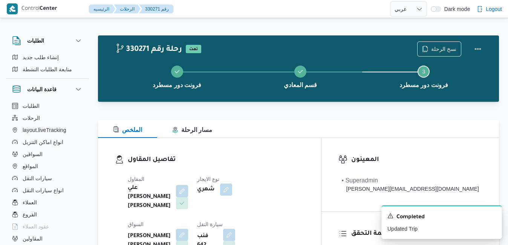
select select "ar"
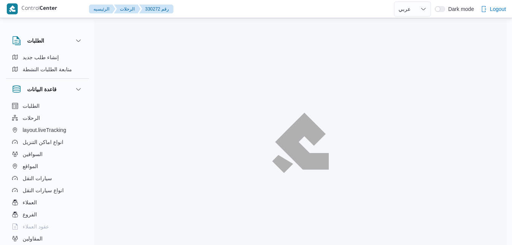
select select "ar"
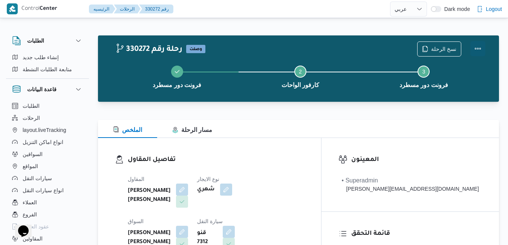
click at [474, 48] on button "Actions" at bounding box center [478, 48] width 15 height 15
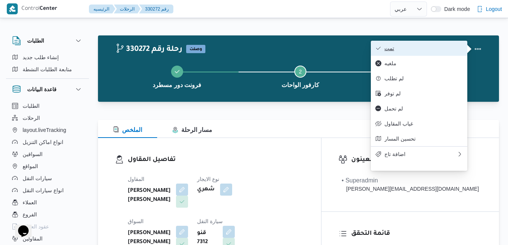
click at [437, 49] on span "تمت" at bounding box center [424, 48] width 78 height 6
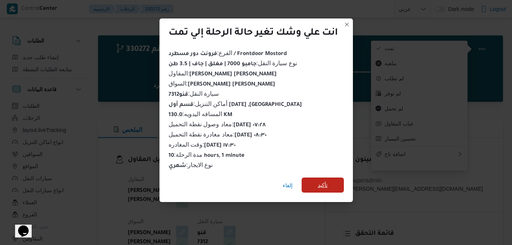
click at [326, 181] on span "تأكيد" at bounding box center [323, 185] width 10 height 9
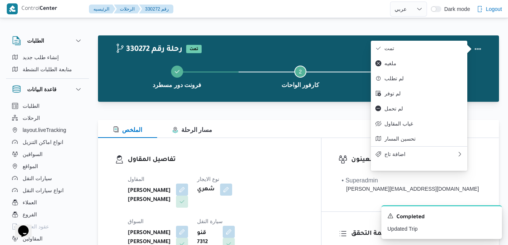
click at [296, 169] on dl "تفاصيل المقاول المقاول محمد هاني محمد جوده محمود نوع الايجار شهري السواق محمود …" at bounding box center [216, 225] width 176 height 140
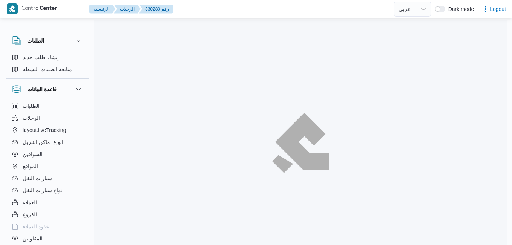
select select "ar"
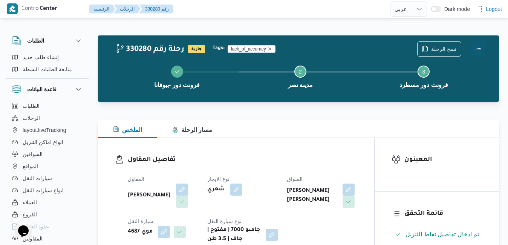
click at [479, 48] on button "Actions" at bounding box center [478, 48] width 15 height 15
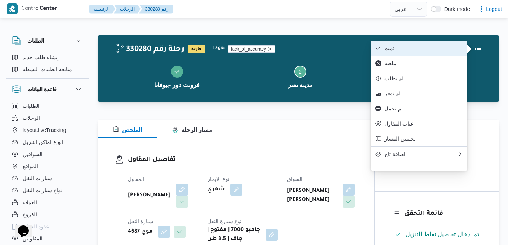
click at [426, 51] on span "تمت" at bounding box center [424, 48] width 78 height 6
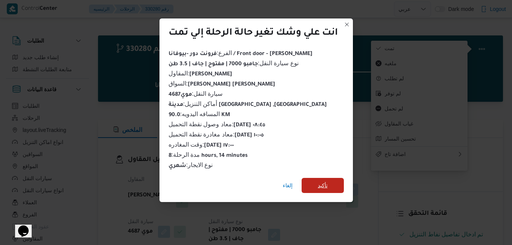
click at [319, 184] on span "تأكيد" at bounding box center [323, 185] width 10 height 9
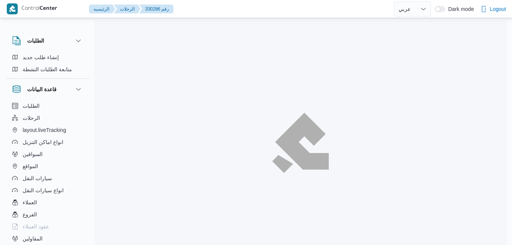
select select "ar"
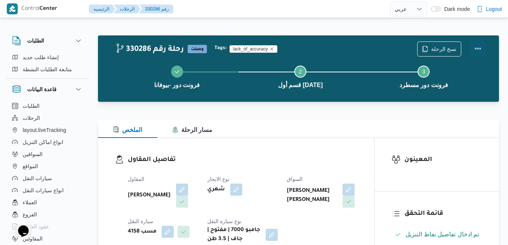
click at [478, 47] on button "Actions" at bounding box center [478, 48] width 15 height 15
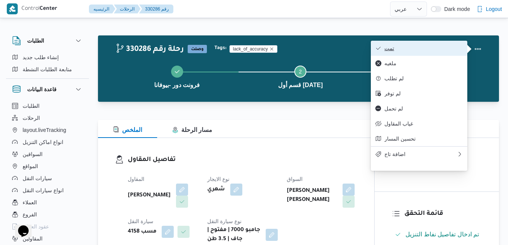
click at [438, 49] on span "تمت" at bounding box center [424, 48] width 78 height 6
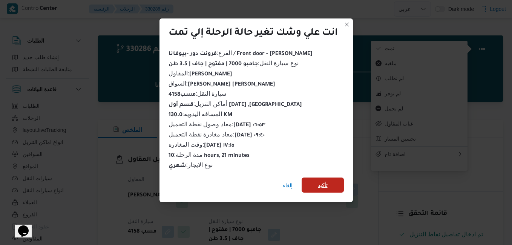
click at [329, 181] on span "تأكيد" at bounding box center [323, 185] width 42 height 15
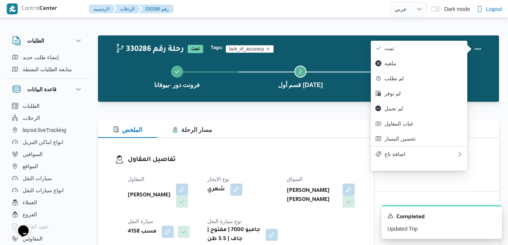
click at [263, 138] on div "الملخص مسار الرحلة" at bounding box center [298, 129] width 401 height 18
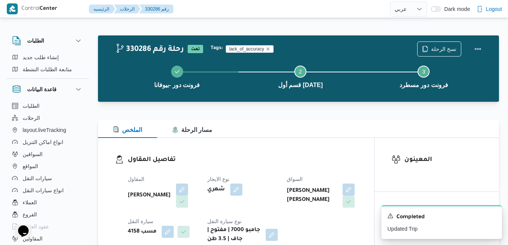
click at [315, 153] on div "تفاصيل المقاول المقاول محمد صلاح عبداللطيف الشريف نوع الايجار شهري السواق هشام …" at bounding box center [236, 199] width 276 height 123
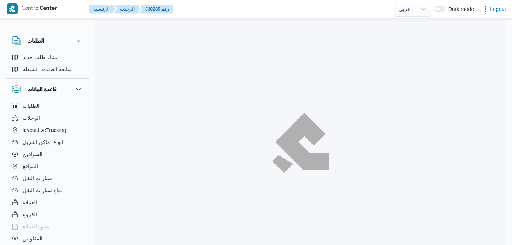
select select "ar"
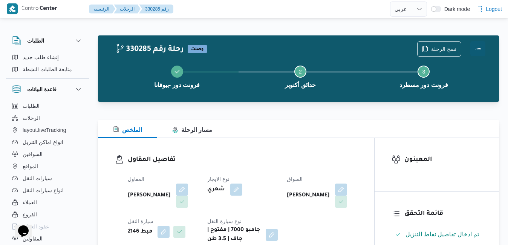
click at [480, 52] on button "Actions" at bounding box center [478, 48] width 15 height 15
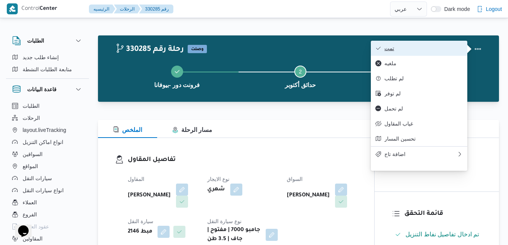
click at [437, 51] on span "تمت" at bounding box center [424, 48] width 78 height 6
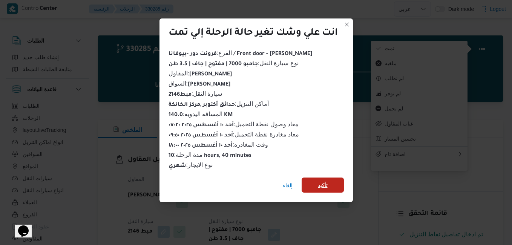
click at [328, 181] on span "تأكيد" at bounding box center [323, 185] width 10 height 9
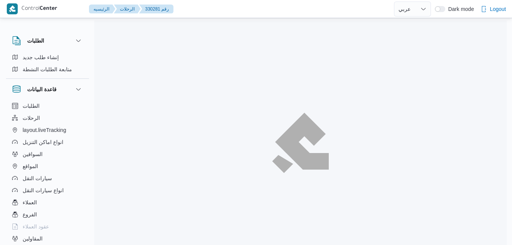
select select "ar"
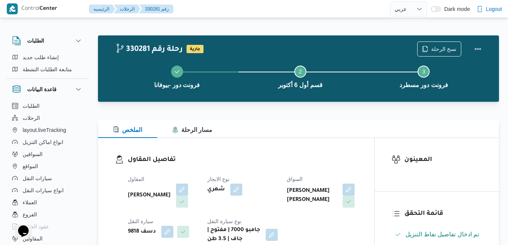
click at [290, 150] on div "تفاصيل المقاول المقاول [PERSON_NAME] نوع الايجار شهري السواق [PERSON_NAME] [PER…" at bounding box center [236, 199] width 276 height 123
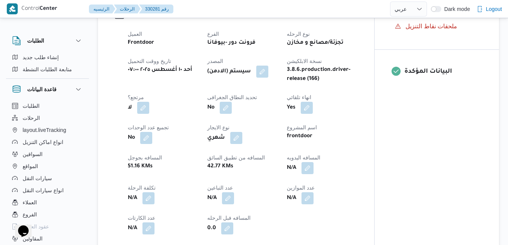
scroll to position [287, 0]
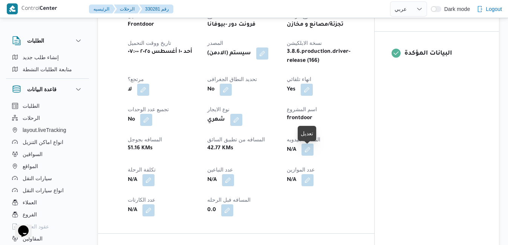
click at [306, 151] on button "button" at bounding box center [308, 150] width 12 height 12
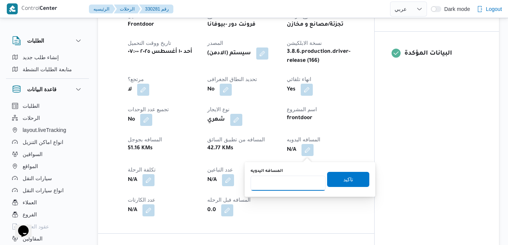
click at [280, 183] on input "المسافه اليدويه" at bounding box center [288, 183] width 75 height 15
type input "130"
click at [331, 176] on span "تاكيد" at bounding box center [348, 179] width 42 height 15
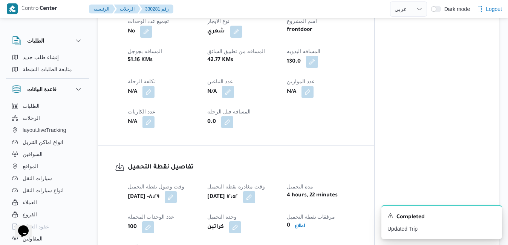
scroll to position [467, 0]
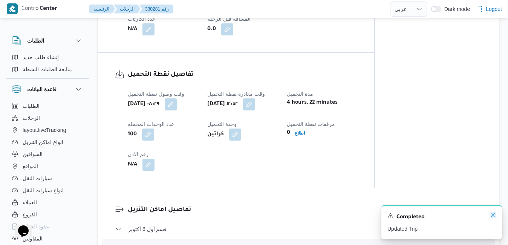
click at [493, 213] on icon "Dismiss toast" at bounding box center [493, 215] width 6 height 6
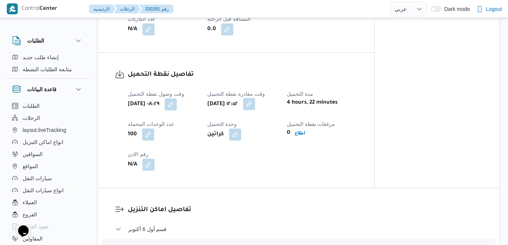
click at [255, 110] on button "button" at bounding box center [249, 104] width 12 height 12
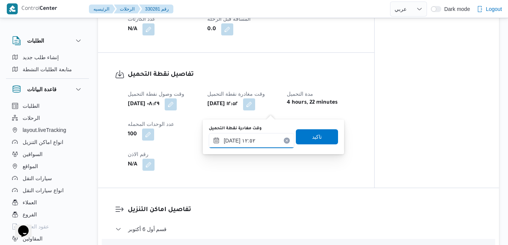
click at [241, 142] on input "[DATE] ١٢:٥٢" at bounding box center [252, 140] width 86 height 15
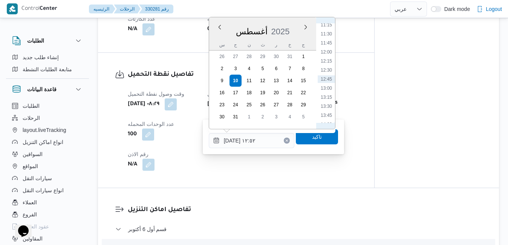
scroll to position [322, 0]
click at [329, 91] on li "10:45" at bounding box center [326, 94] width 17 height 8
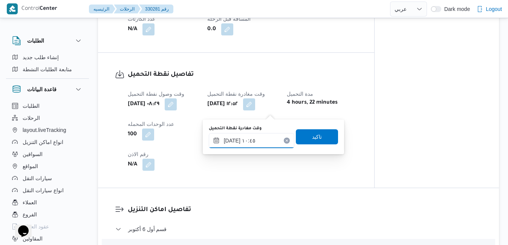
click at [232, 141] on input "[DATE] ١٠:٤٥" at bounding box center [252, 140] width 86 height 15
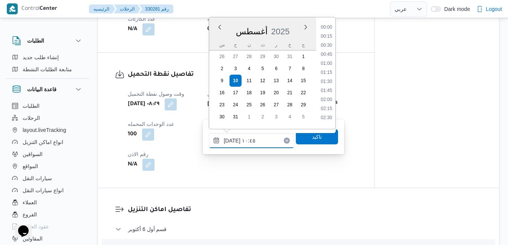
click at [232, 141] on input "[DATE] ١٠:٤٥" at bounding box center [252, 140] width 86 height 15
type input "[DATE] ١٠:35"
click at [312, 136] on span "تاكيد" at bounding box center [317, 136] width 10 height 9
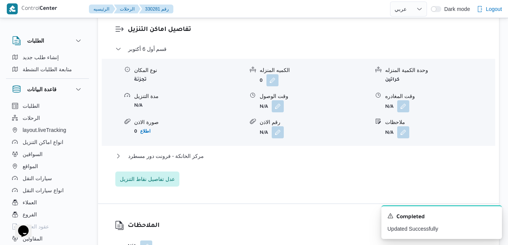
scroll to position [648, 0]
click at [280, 111] on button "button" at bounding box center [278, 105] width 12 height 12
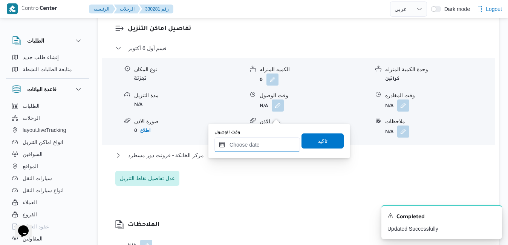
click at [263, 147] on input "وقت الوصول" at bounding box center [258, 144] width 86 height 15
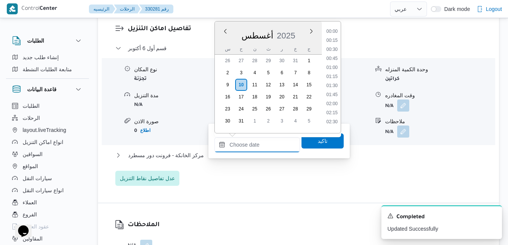
scroll to position [608, 0]
click at [306, 37] on div "[DATE]" at bounding box center [268, 34] width 107 height 19
click at [333, 102] on li "11:30" at bounding box center [331, 101] width 17 height 8
type input "[DATE] ١١:٣٠"
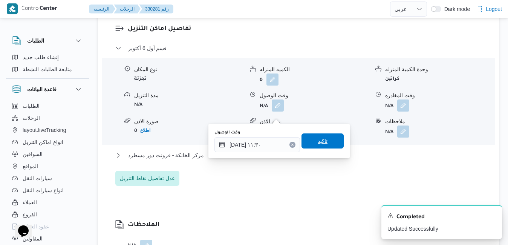
click at [318, 143] on span "تاكيد" at bounding box center [323, 140] width 10 height 9
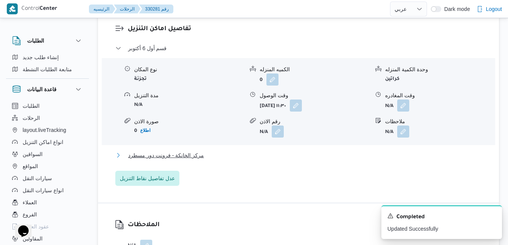
click at [288, 160] on button "مركز الخانكة - فرونت دور مسطرد" at bounding box center [298, 155] width 367 height 9
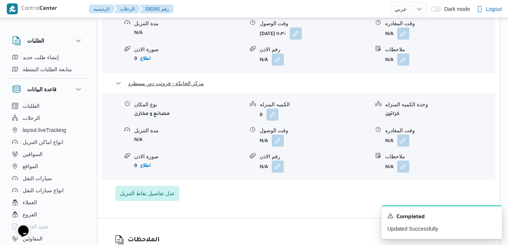
scroll to position [739, 0]
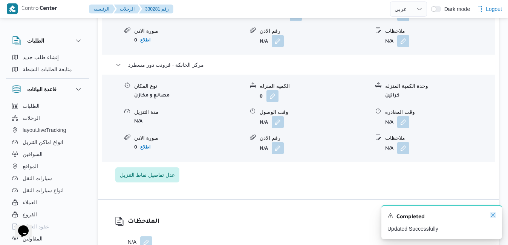
click at [492, 218] on icon "Dismiss toast" at bounding box center [493, 215] width 6 height 6
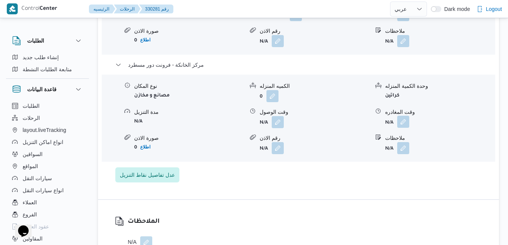
click at [405, 128] on button "button" at bounding box center [403, 122] width 12 height 12
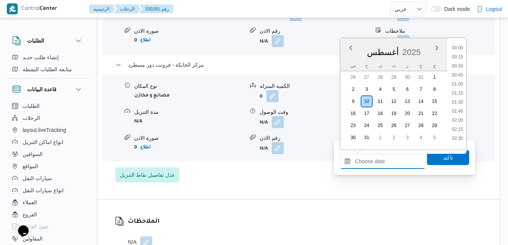
click at [380, 168] on input "وقت المغادره" at bounding box center [383, 161] width 86 height 15
click at [414, 49] on span "2025" at bounding box center [412, 52] width 18 height 9
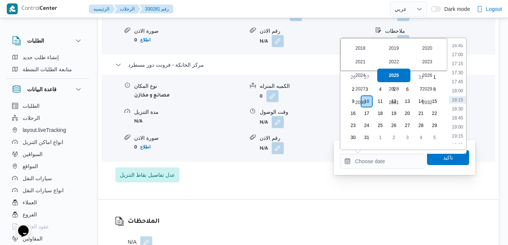
click at [391, 74] on div "✓ 2025" at bounding box center [394, 76] width 34 height 14
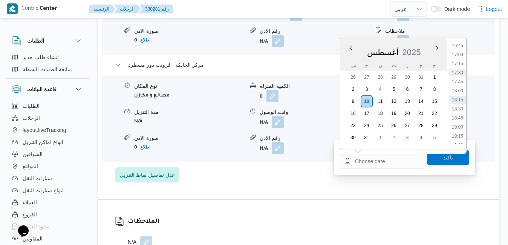
click at [461, 75] on li "17:30" at bounding box center [457, 73] width 17 height 8
type input "[DATE] ١٧:٣٠"
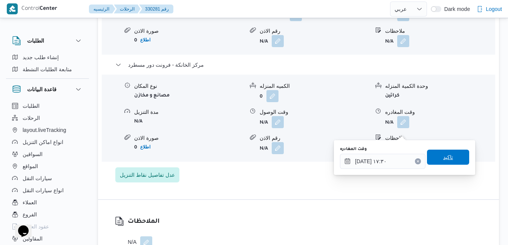
click at [435, 154] on span "تاكيد" at bounding box center [448, 157] width 42 height 15
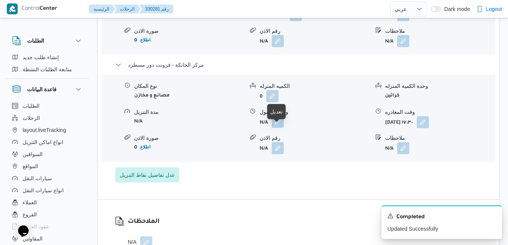
click at [277, 128] on button "button" at bounding box center [278, 122] width 12 height 12
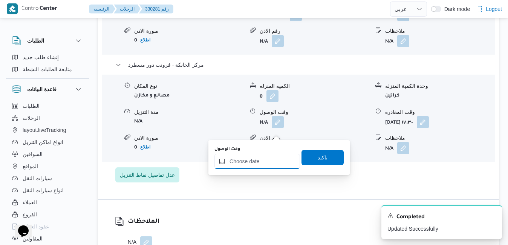
click at [256, 165] on input "وقت الوصول" at bounding box center [258, 161] width 86 height 15
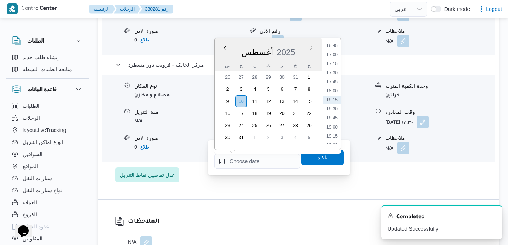
click at [302, 57] on div "[DATE]" at bounding box center [268, 50] width 107 height 19
click at [331, 65] on li "17:15" at bounding box center [331, 64] width 17 height 8
type input "[DATE] ١٧:١٥"
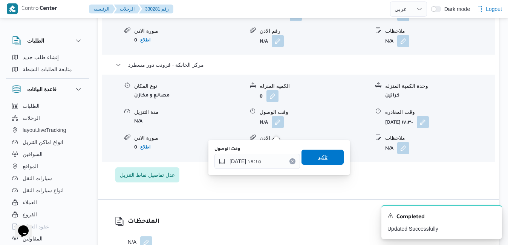
click at [318, 161] on span "تاكيد" at bounding box center [323, 157] width 10 height 9
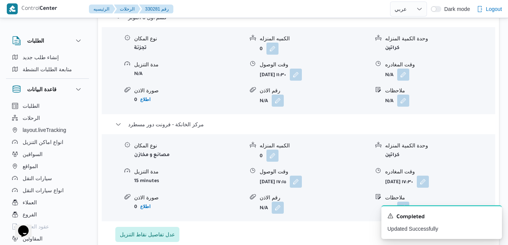
scroll to position [679, 0]
click at [493, 213] on icon "Dismiss toast" at bounding box center [493, 215] width 6 height 6
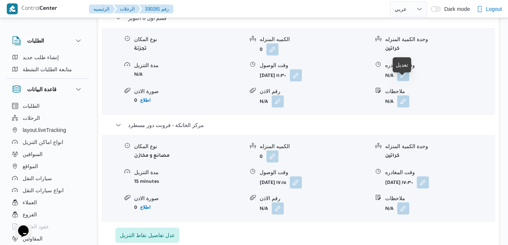
click at [404, 81] on button "button" at bounding box center [403, 75] width 12 height 12
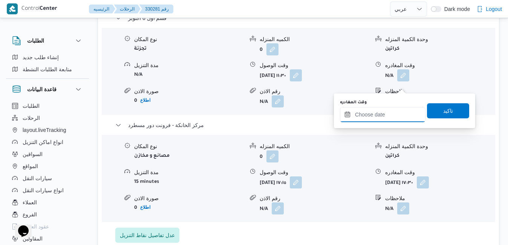
click at [385, 114] on input "وقت المغادره" at bounding box center [383, 114] width 86 height 15
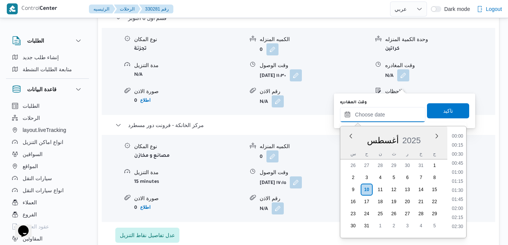
scroll to position [608, 0]
click at [343, 151] on div "س ح ن ث ر خ ج" at bounding box center [393, 154] width 107 height 11
click at [461, 135] on li "16:45" at bounding box center [457, 134] width 17 height 8
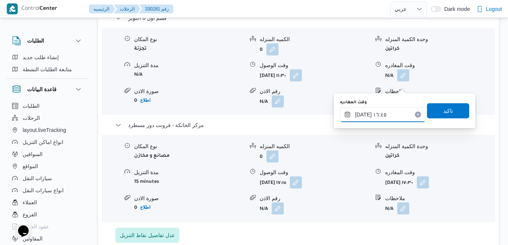
click at [364, 115] on input "[DATE] ١٦:٤٥" at bounding box center [383, 114] width 86 height 15
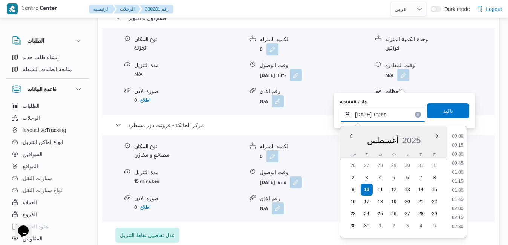
click at [364, 115] on input "[DATE] ١٦:٤٥" at bounding box center [383, 114] width 86 height 15
type input "[DATE] ١٦:20"
click at [443, 109] on span "تاكيد" at bounding box center [448, 110] width 10 height 9
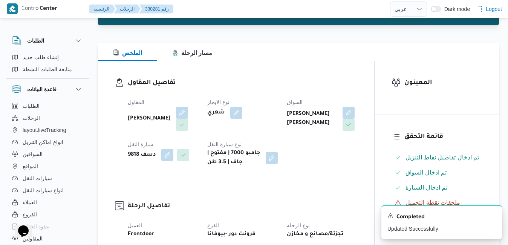
scroll to position [0, 0]
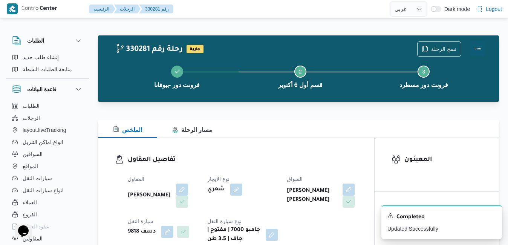
click at [477, 50] on button "Actions" at bounding box center [478, 48] width 15 height 15
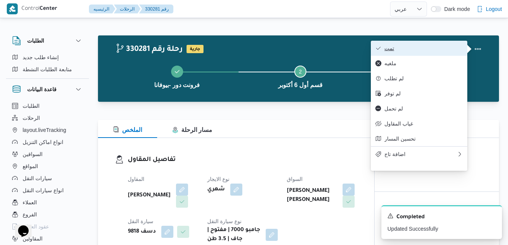
click at [426, 53] on button "تمت" at bounding box center [419, 48] width 97 height 15
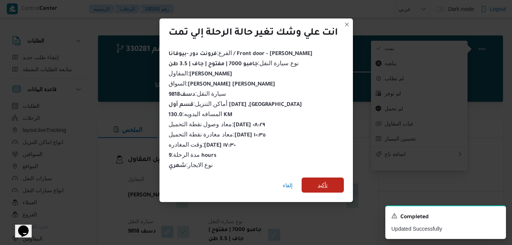
click at [330, 181] on span "تأكيد" at bounding box center [323, 185] width 42 height 15
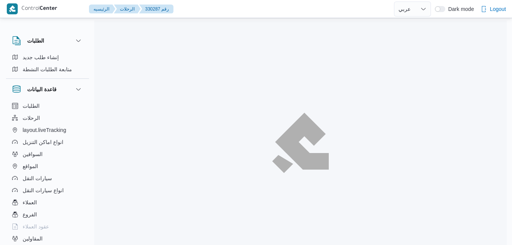
select select "ar"
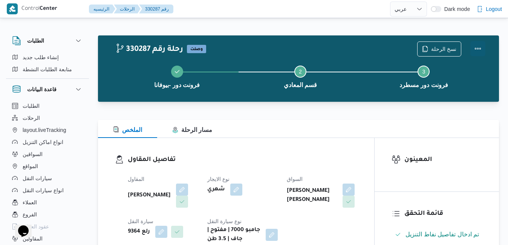
click at [480, 48] on button "Actions" at bounding box center [478, 48] width 15 height 15
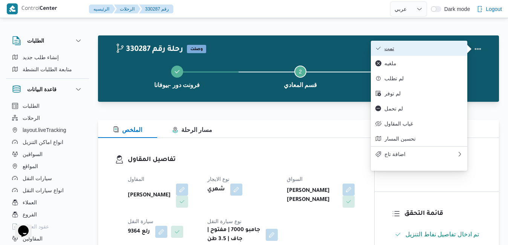
click at [430, 55] on button "تمت" at bounding box center [419, 48] width 97 height 15
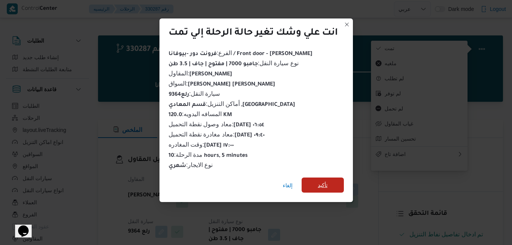
click at [319, 185] on span "تأكيد" at bounding box center [323, 185] width 10 height 9
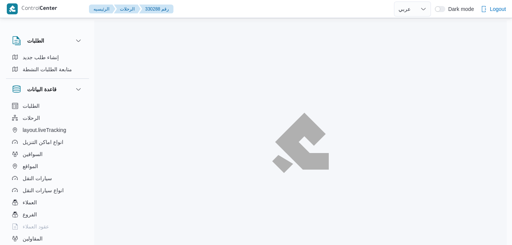
select select "ar"
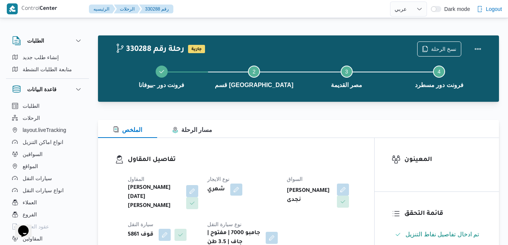
click at [291, 122] on div "الملخص مسار الرحلة" at bounding box center [298, 129] width 401 height 18
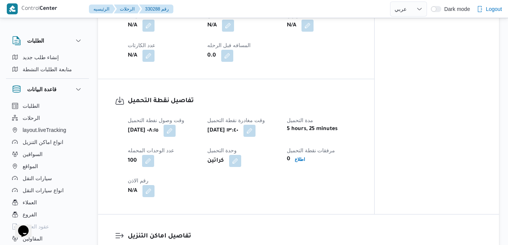
scroll to position [443, 0]
click at [256, 132] on button "button" at bounding box center [250, 131] width 12 height 12
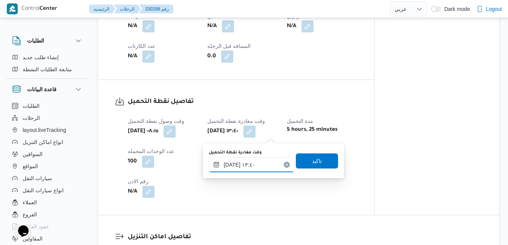
click at [248, 164] on input "١٠/٠٨/٢٠٢٥ ١٣:٤٠" at bounding box center [252, 164] width 86 height 15
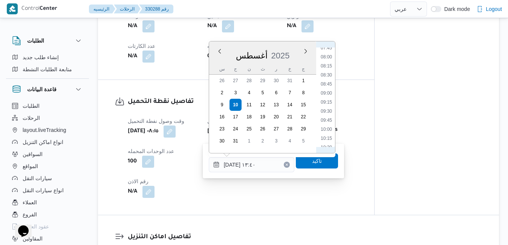
scroll to position [262, 0]
click at [324, 124] on li "09:15" at bounding box center [326, 124] width 17 height 8
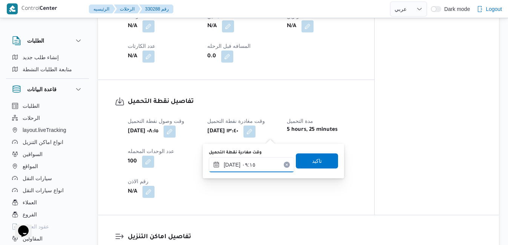
click at [232, 164] on input "١٠/٠٨/٢٠٢٥ ٠٩:١٥" at bounding box center [252, 164] width 86 height 15
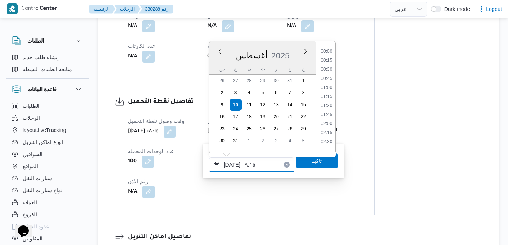
scroll to position [283, 0]
click at [232, 164] on input "١٠/٠٨/٢٠٢٥ ٠٩:١٥" at bounding box center [252, 164] width 86 height 15
type input "١٠/٠٨/٢٠٢٥ ٠٩:35"
click at [300, 164] on span "تاكيد" at bounding box center [317, 160] width 42 height 15
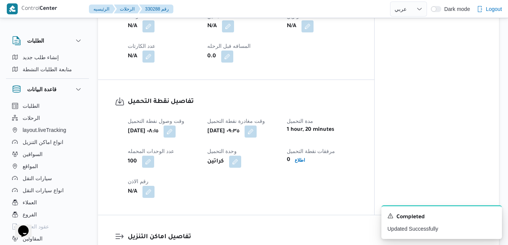
click at [279, 187] on div "وقت وصول نفطة التحميل أحد ١٠ أغسطس ٢٠٢٥ ٠٨:١٥ وقت مغادرة نقطة التحميل أحد ١٠ أغ…" at bounding box center [242, 157] width 239 height 90
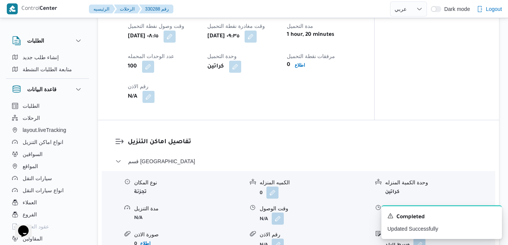
scroll to position [549, 0]
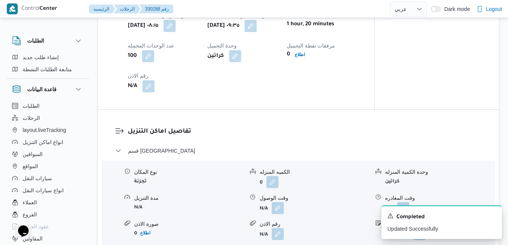
click at [322, 109] on div "تفاصيل نقطة التحميل وقت وصول نفطة التحميل أحد ١٠ أغسطس ٢٠٢٥ ٠٨:١٥ وقت مغادرة نق…" at bounding box center [236, 41] width 276 height 135
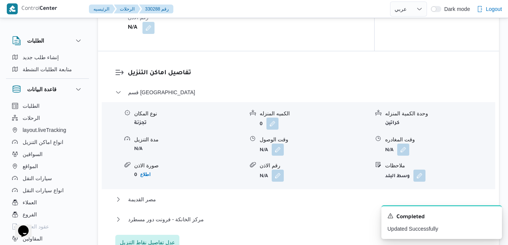
scroll to position [609, 0]
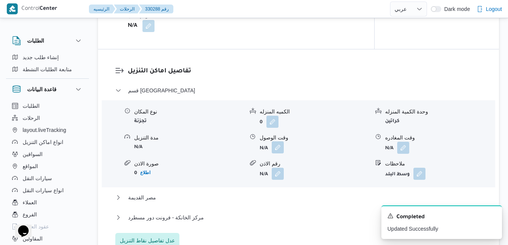
click at [279, 153] on button "button" at bounding box center [278, 147] width 12 height 12
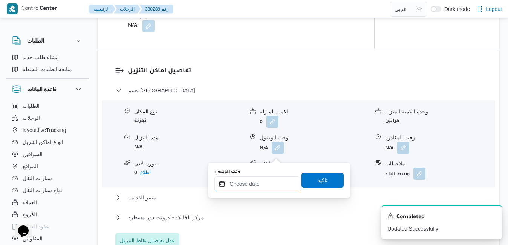
click at [249, 185] on input "وقت الوصول" at bounding box center [258, 183] width 86 height 15
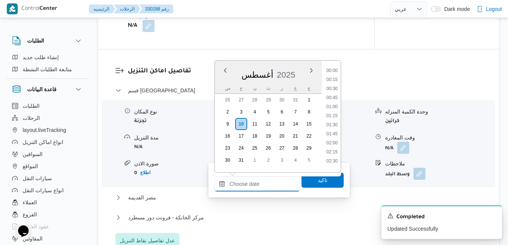
scroll to position [618, 0]
click at [303, 77] on div "[DATE]" at bounding box center [268, 73] width 107 height 19
click at [332, 87] on li "10:15" at bounding box center [331, 85] width 17 height 8
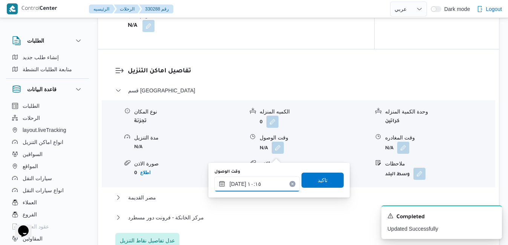
click at [237, 184] on input "١٠/٠٨/٢٠٢٥ ١٠:١٥" at bounding box center [258, 183] width 86 height 15
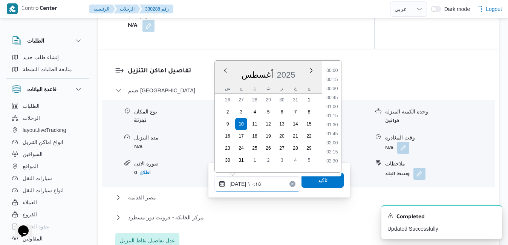
click at [237, 184] on input "١٠/٠٨/٢٠٢٥ ١٠:١٥" at bounding box center [258, 183] width 86 height 15
type input "١٠/٠٨/٢٠٢٥ ١٠:10"
click at [318, 180] on span "تاكيد" at bounding box center [323, 179] width 10 height 9
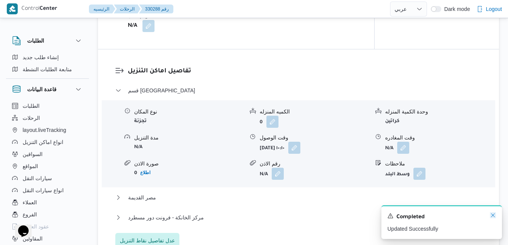
click at [493, 215] on icon "Dismiss toast" at bounding box center [493, 215] width 6 height 6
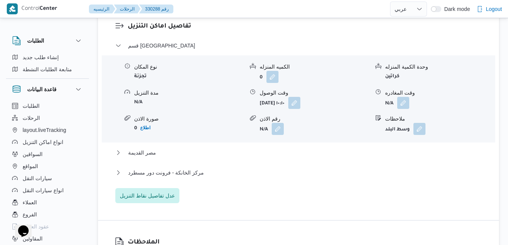
scroll to position [654, 0]
click at [303, 157] on button "مصر القديمة" at bounding box center [298, 152] width 367 height 9
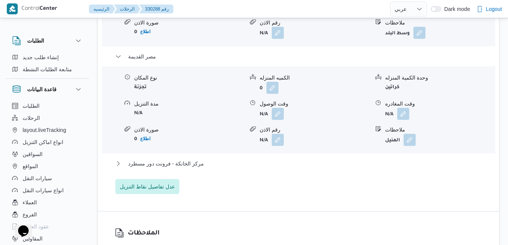
scroll to position [790, 0]
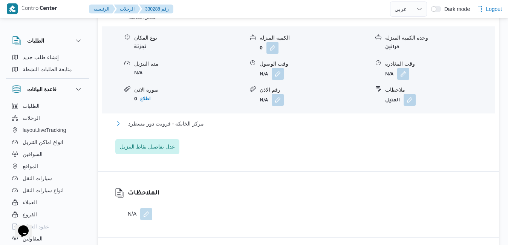
click at [273, 127] on button "مركز الخانكة - فرونت دور مسطرد" at bounding box center [298, 123] width 367 height 9
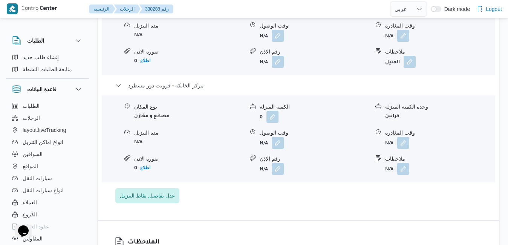
scroll to position [835, 0]
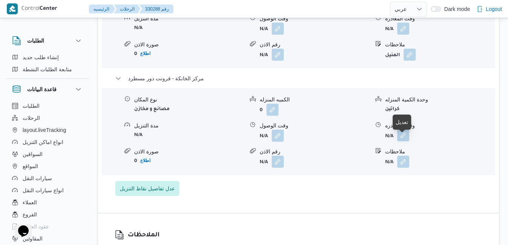
click at [405, 141] on button "button" at bounding box center [403, 135] width 12 height 12
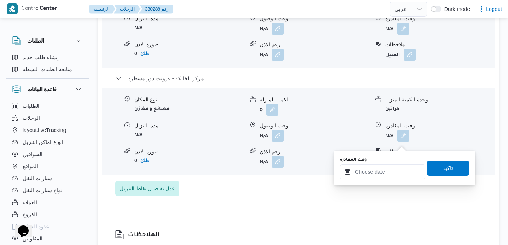
click at [371, 173] on input "وقت المغادره" at bounding box center [383, 171] width 86 height 15
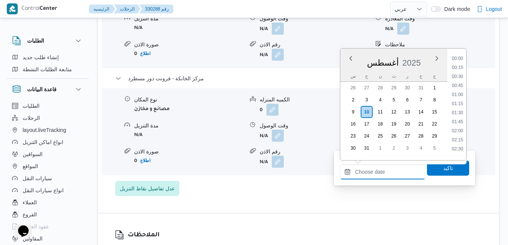
scroll to position [618, 0]
click at [346, 69] on div "[DATE]" at bounding box center [393, 61] width 107 height 19
click at [459, 92] on li "18:00" at bounding box center [457, 93] width 17 height 8
type input "١٠/٠٨/٢٠٢٥ ١٨:٠٠"
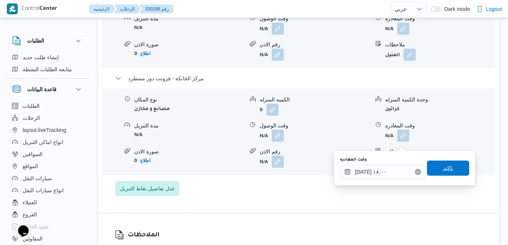
click at [443, 169] on span "تاكيد" at bounding box center [448, 168] width 10 height 9
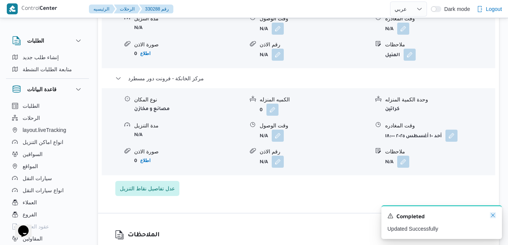
click at [493, 216] on icon "Dismiss toast" at bounding box center [493, 215] width 4 height 4
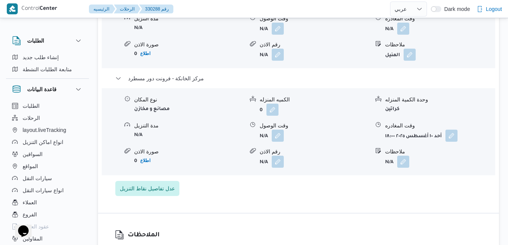
click at [266, 221] on div "الملاحظات N/A" at bounding box center [298, 246] width 401 height 66
click at [277, 141] on button "button" at bounding box center [278, 135] width 12 height 12
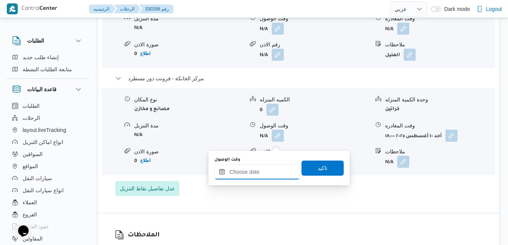
click at [247, 175] on input "وقت الوصول" at bounding box center [258, 171] width 86 height 15
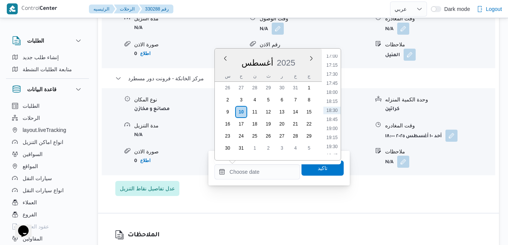
click at [282, 56] on div "[DATE]" at bounding box center [268, 61] width 107 height 19
click at [330, 83] on li "17:45" at bounding box center [331, 84] width 17 height 8
type input "١٠/٠٨/٢٠٢٥ ١٧:٤٥"
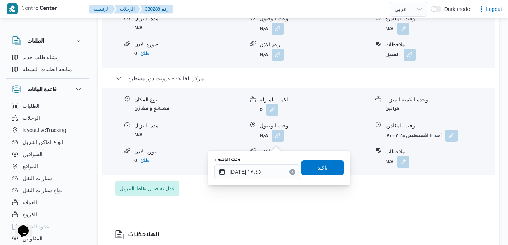
click at [318, 166] on span "تاكيد" at bounding box center [323, 167] width 10 height 9
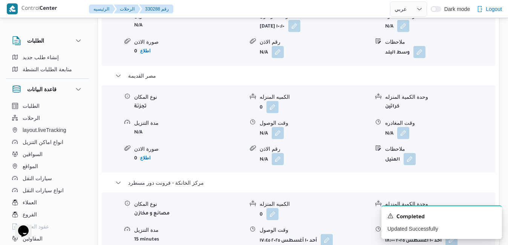
scroll to position [730, 0]
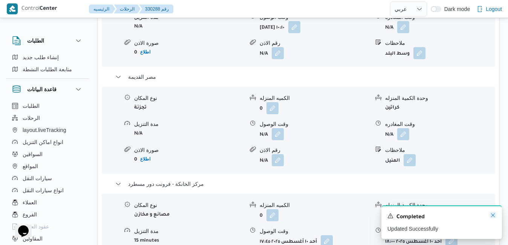
click at [493, 216] on icon "Dismiss toast" at bounding box center [493, 215] width 6 height 6
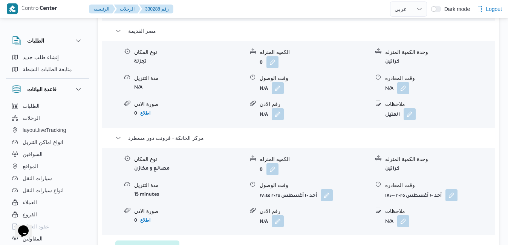
scroll to position [775, 0]
click at [402, 93] on button "button" at bounding box center [403, 89] width 12 height 12
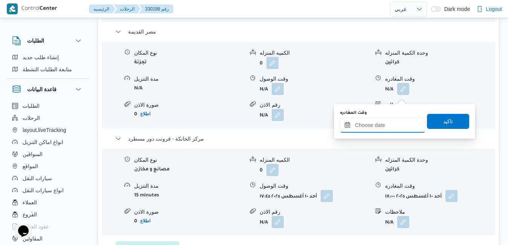
click at [367, 129] on input "وقت المغادره" at bounding box center [383, 125] width 86 height 15
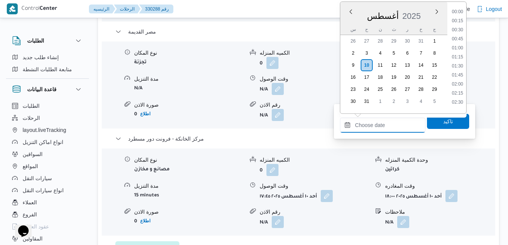
scroll to position [618, 0]
click at [451, 28] on li "17:30" at bounding box center [457, 28] width 17 height 8
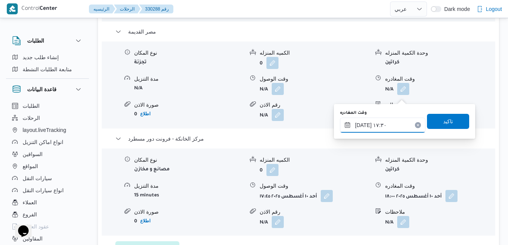
click at [365, 126] on input "[DATE] ١٧:٣٠" at bounding box center [383, 125] width 86 height 15
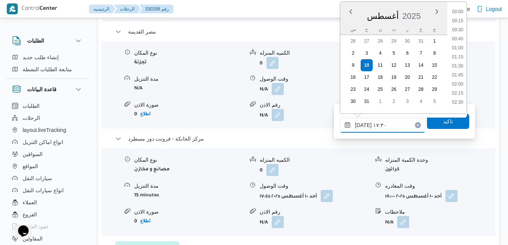
scroll to position [581, 0]
type input "١٠/٠٨/٢٠٢٥ ١٧:١٠"
click at [444, 123] on span "تاكيد" at bounding box center [448, 120] width 10 height 9
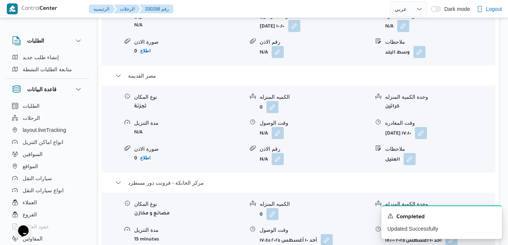
scroll to position [730, 0]
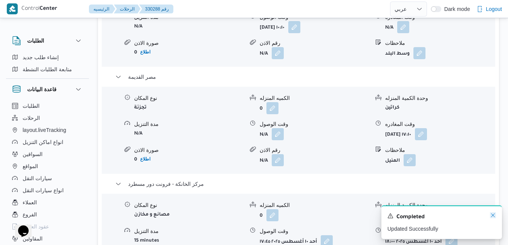
click at [492, 215] on icon "Dismiss toast" at bounding box center [493, 215] width 6 height 6
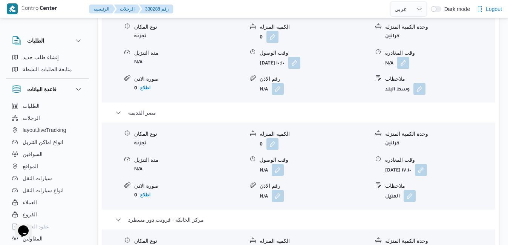
scroll to position [700, 0]
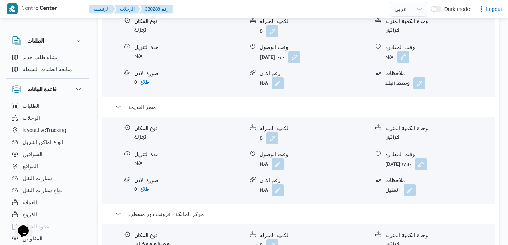
click at [403, 62] on button "button" at bounding box center [403, 57] width 12 height 12
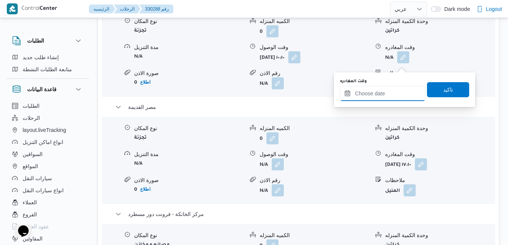
click at [364, 97] on input "وقت المغادره" at bounding box center [383, 93] width 86 height 15
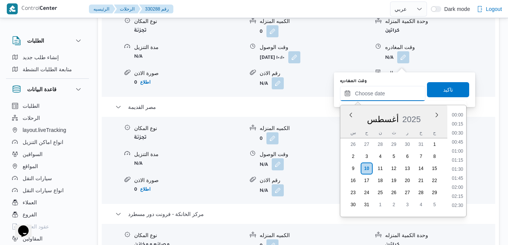
scroll to position [618, 0]
click at [345, 121] on div "[DATE]" at bounding box center [393, 117] width 107 height 19
click at [458, 151] on li "13:15" at bounding box center [457, 151] width 17 height 8
type input "١٠/٠٨/٢٠٢٥ ١٣:١٥"
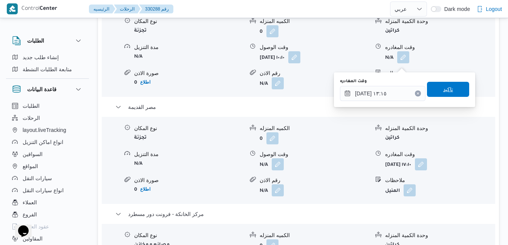
click at [445, 88] on span "تاكيد" at bounding box center [448, 89] width 10 height 9
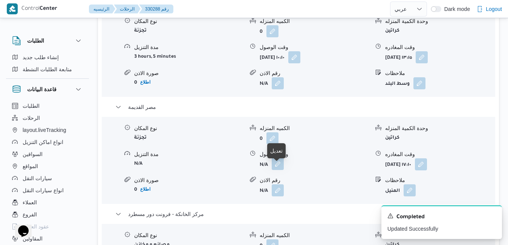
click at [276, 170] on button "button" at bounding box center [278, 164] width 12 height 12
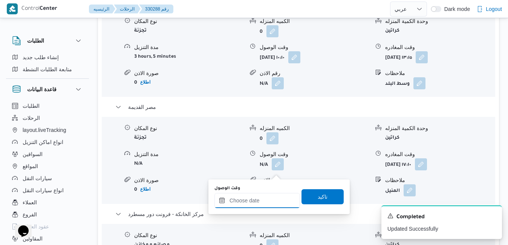
click at [263, 202] on input "وقت الوصول" at bounding box center [258, 200] width 86 height 15
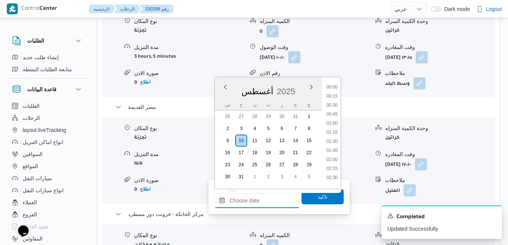
scroll to position [618, 0]
click at [299, 84] on div "[DATE]" at bounding box center [268, 89] width 107 height 19
click at [335, 135] on li "13:30" at bounding box center [331, 133] width 17 height 8
type input "١٠/٠٨/٢٠٢٥ ١٣:٣٠"
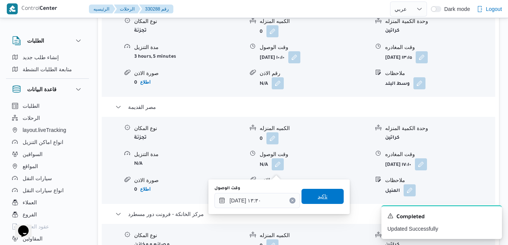
click at [318, 195] on span "تاكيد" at bounding box center [323, 196] width 10 height 9
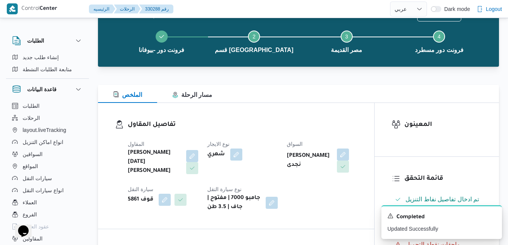
scroll to position [0, 0]
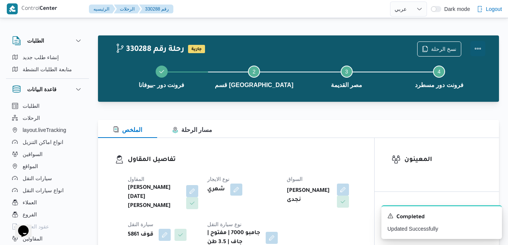
click at [475, 50] on button "Actions" at bounding box center [478, 48] width 15 height 15
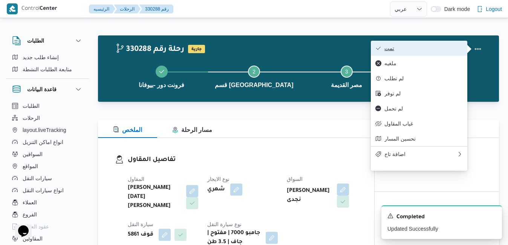
click at [429, 51] on span "تمت" at bounding box center [424, 48] width 78 height 6
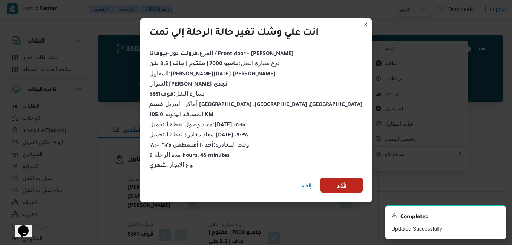
click at [337, 184] on span "تأكيد" at bounding box center [342, 185] width 10 height 9
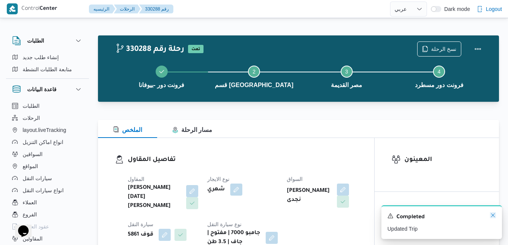
click at [493, 216] on icon "Dismiss toast" at bounding box center [493, 215] width 4 height 4
